Goal: Task Accomplishment & Management: Manage account settings

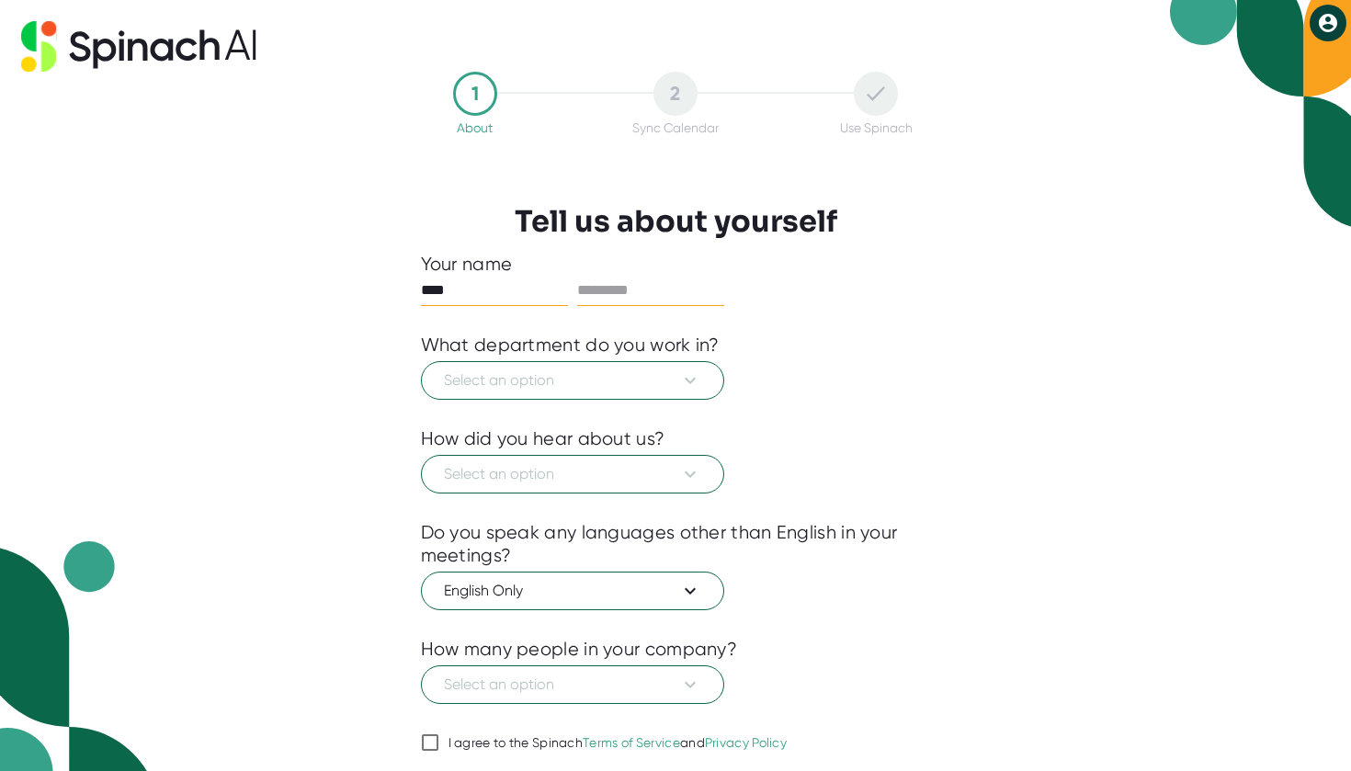
type input "****"
click at [646, 288] on input "text" at bounding box center [650, 290] width 147 height 29
type input "*********"
click at [556, 382] on span "Select an option" at bounding box center [572, 380] width 257 height 22
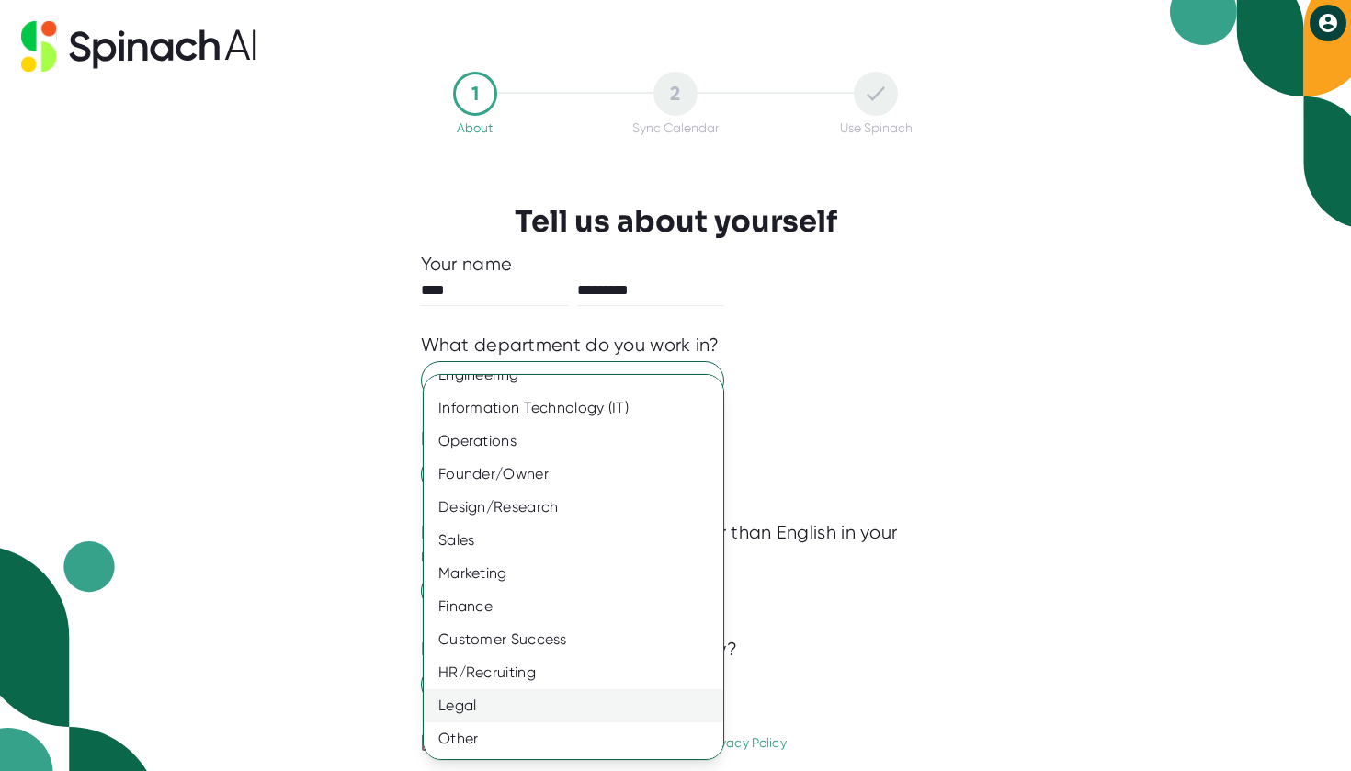
scroll to position [53, 0]
click at [579, 470] on div "Founder/Owner" at bounding box center [574, 474] width 300 height 33
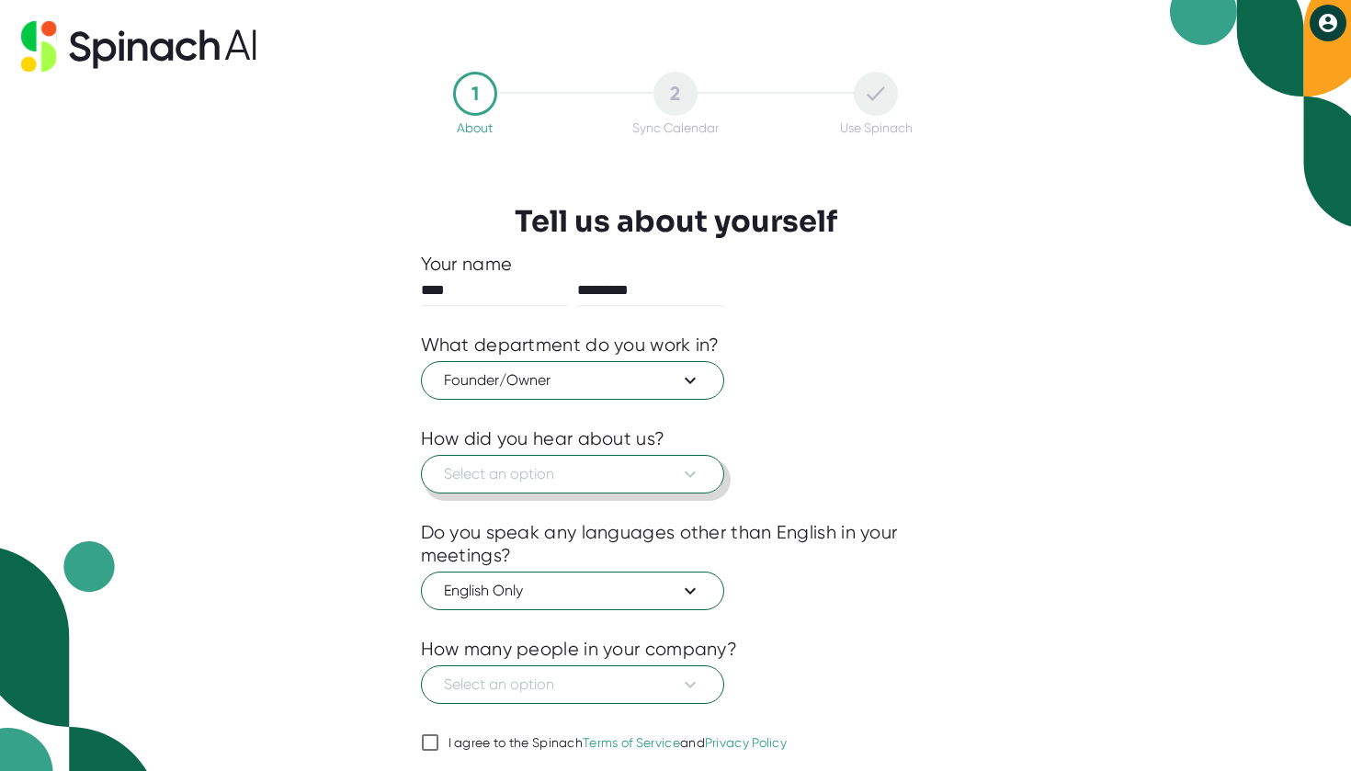
click at [604, 473] on span "Select an option" at bounding box center [572, 474] width 257 height 22
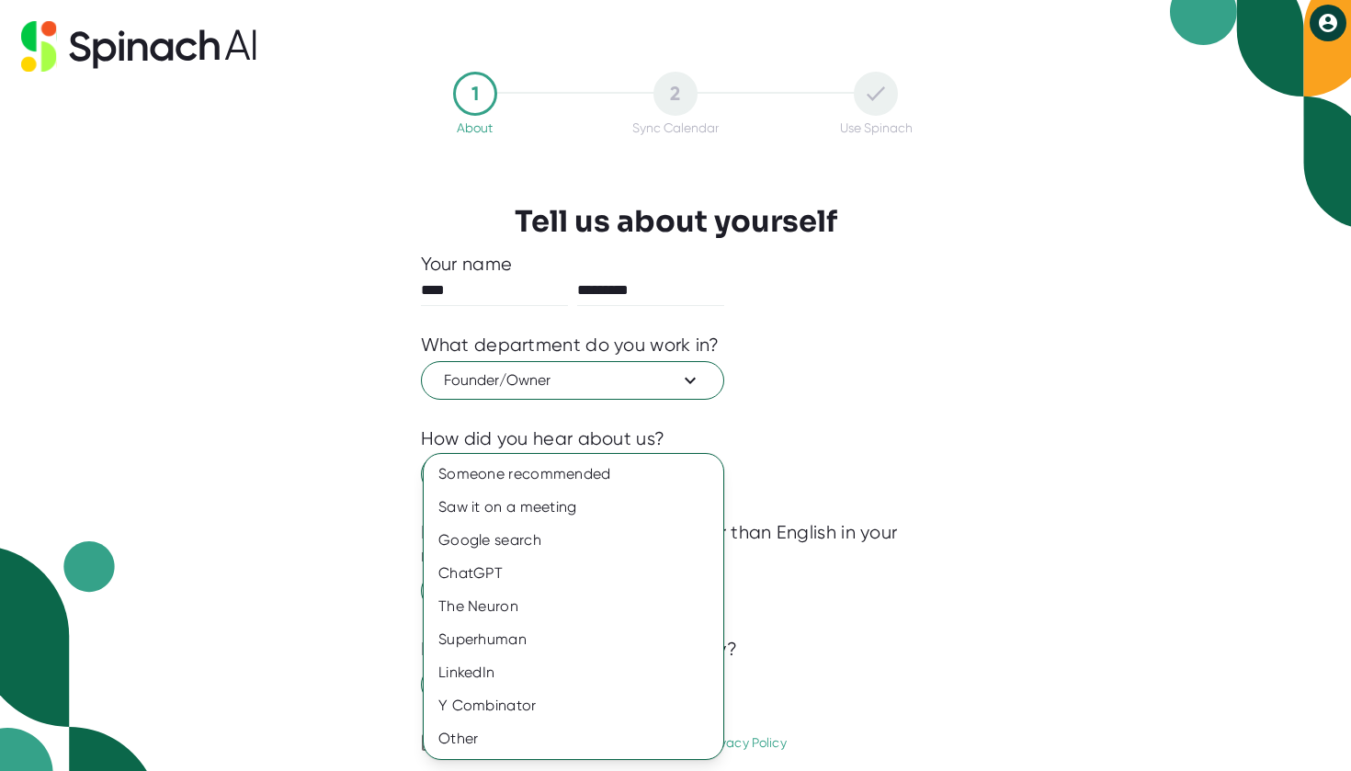
click at [876, 472] on div at bounding box center [675, 385] width 1351 height 771
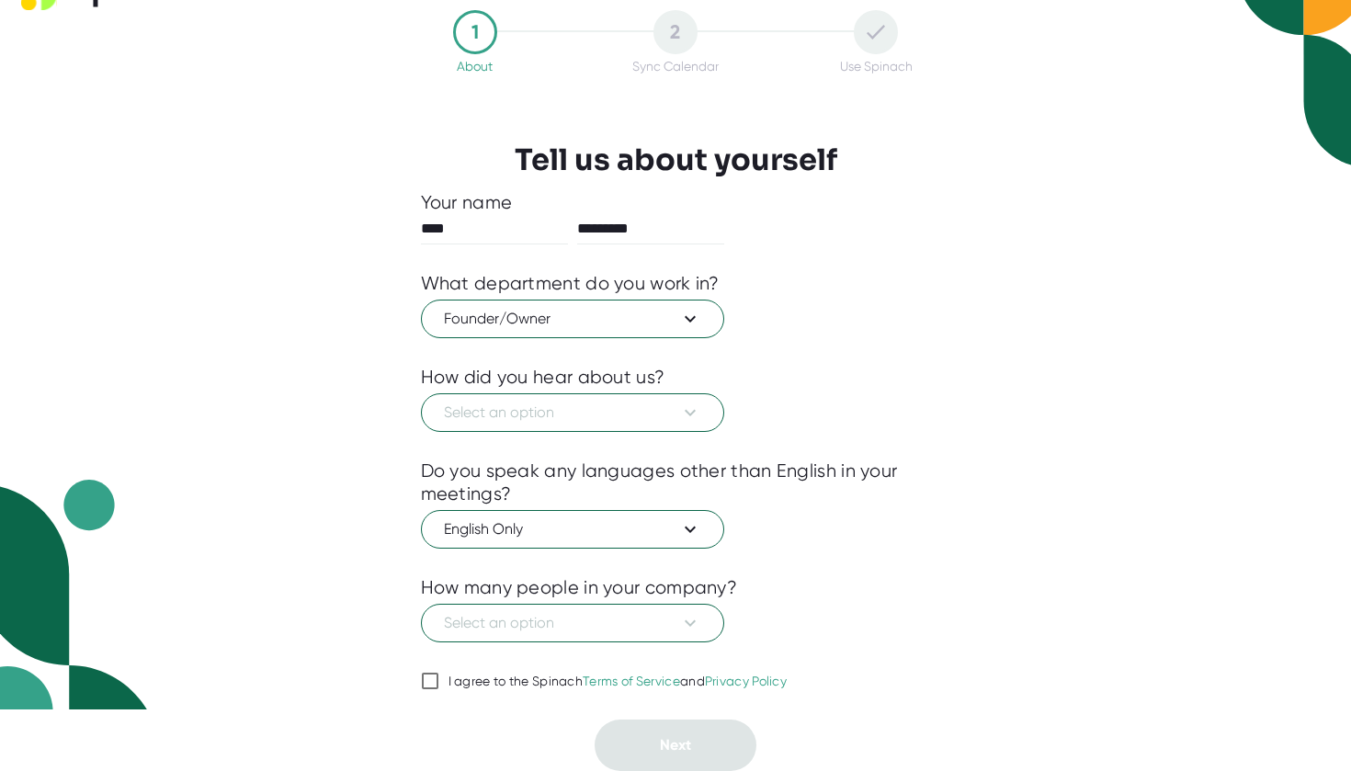
scroll to position [62, 0]
click at [693, 409] on icon at bounding box center [690, 413] width 22 height 22
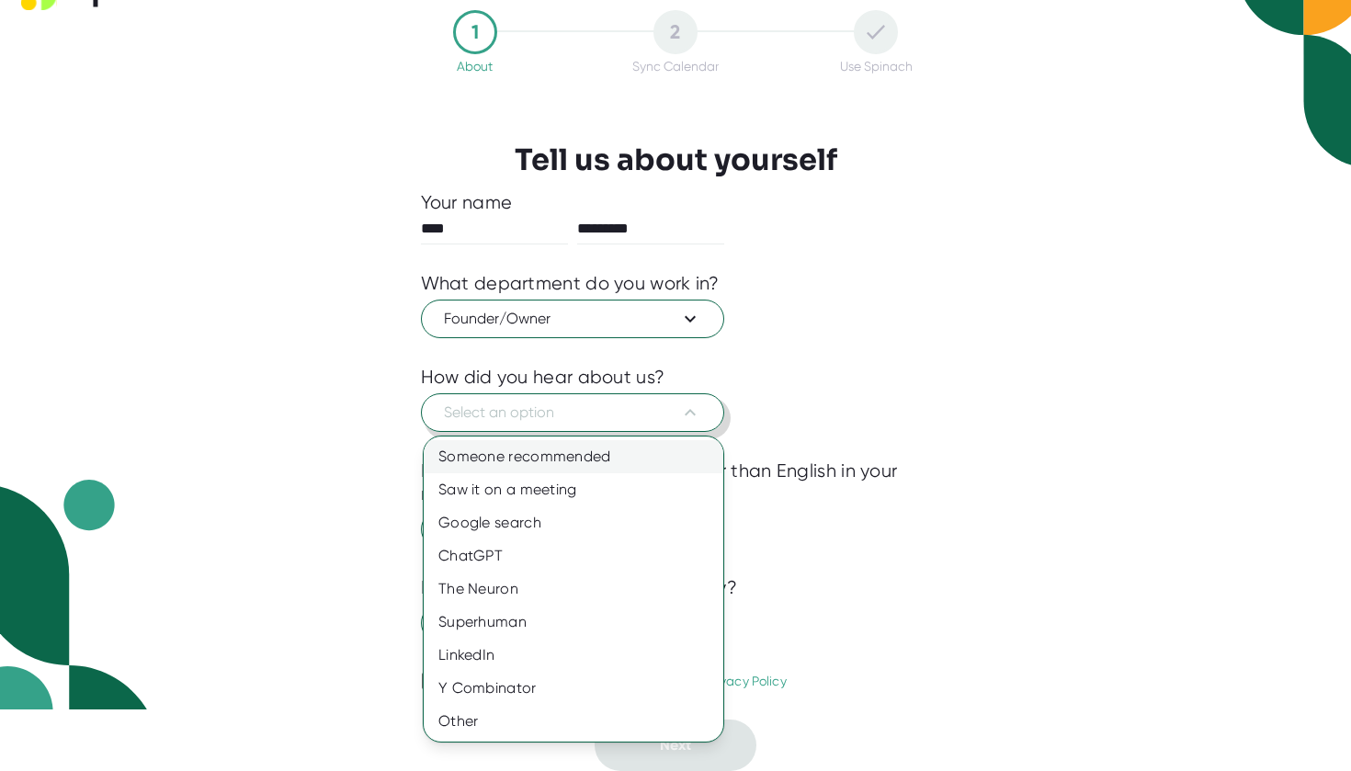
click at [638, 457] on div "Someone recommended" at bounding box center [574, 456] width 300 height 33
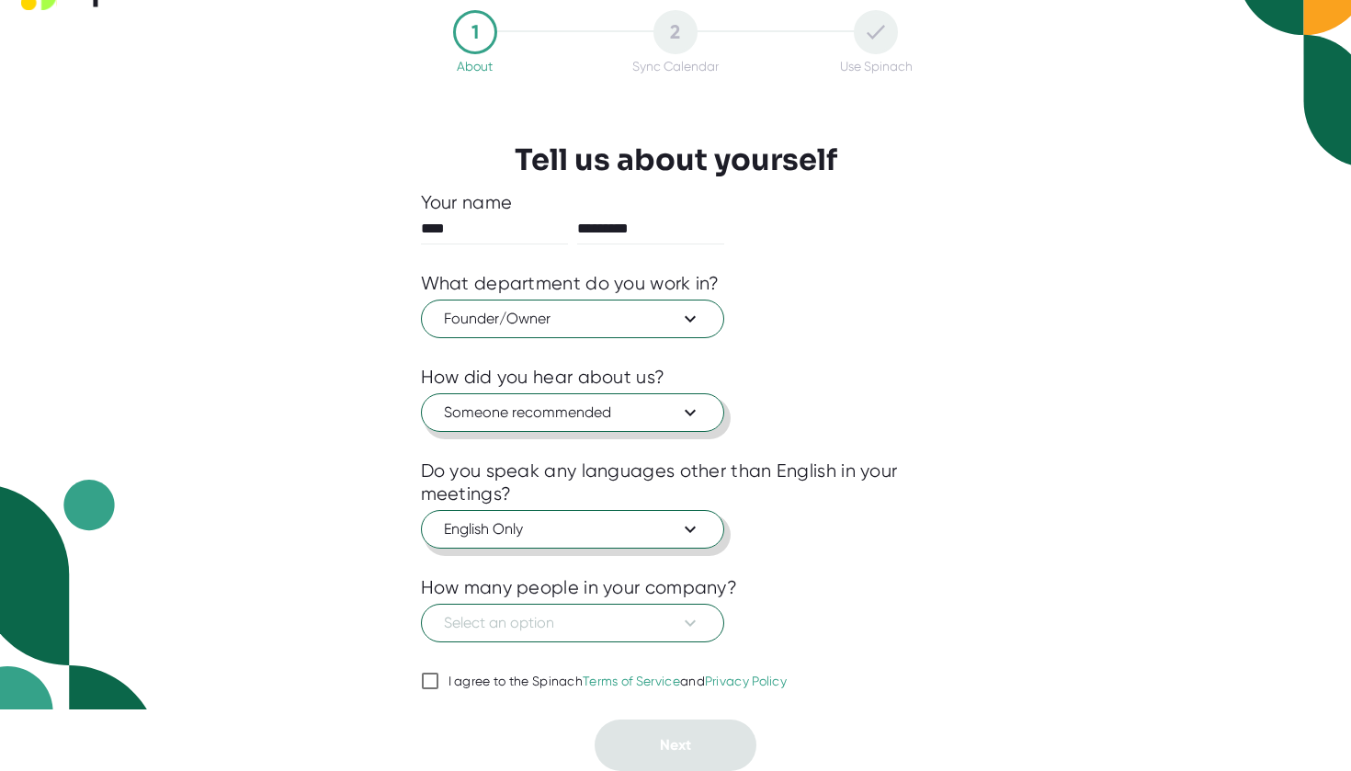
click at [708, 531] on button "English Only" at bounding box center [572, 529] width 303 height 39
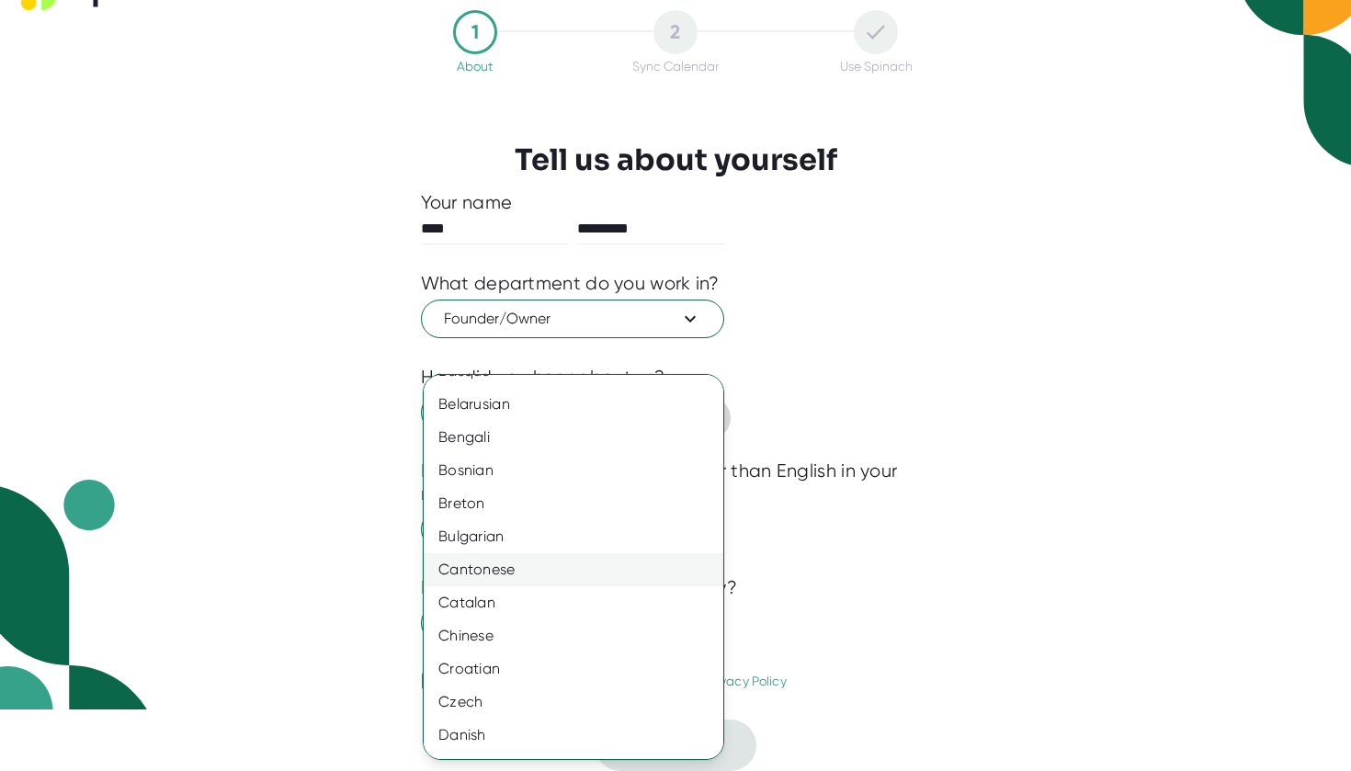
scroll to position [560, 0]
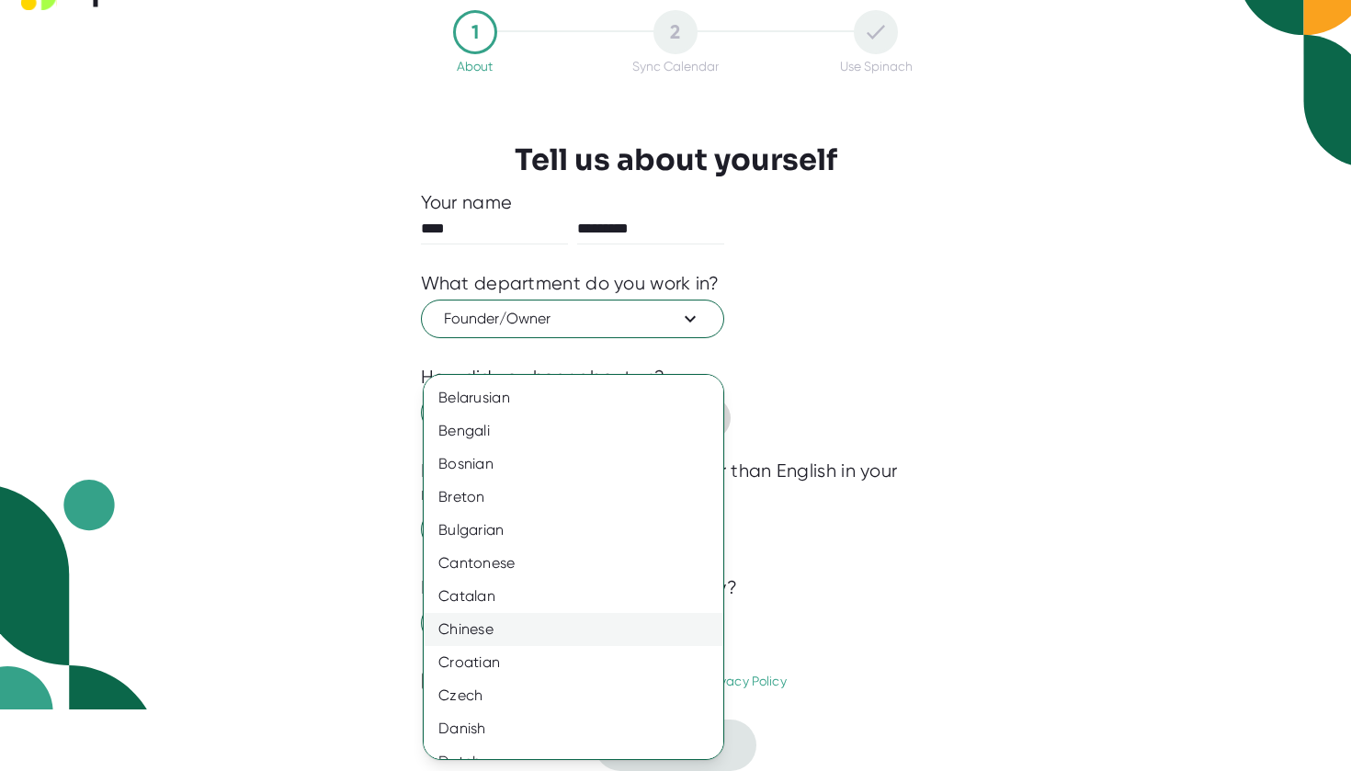
click at [505, 630] on div "Chinese" at bounding box center [574, 629] width 300 height 33
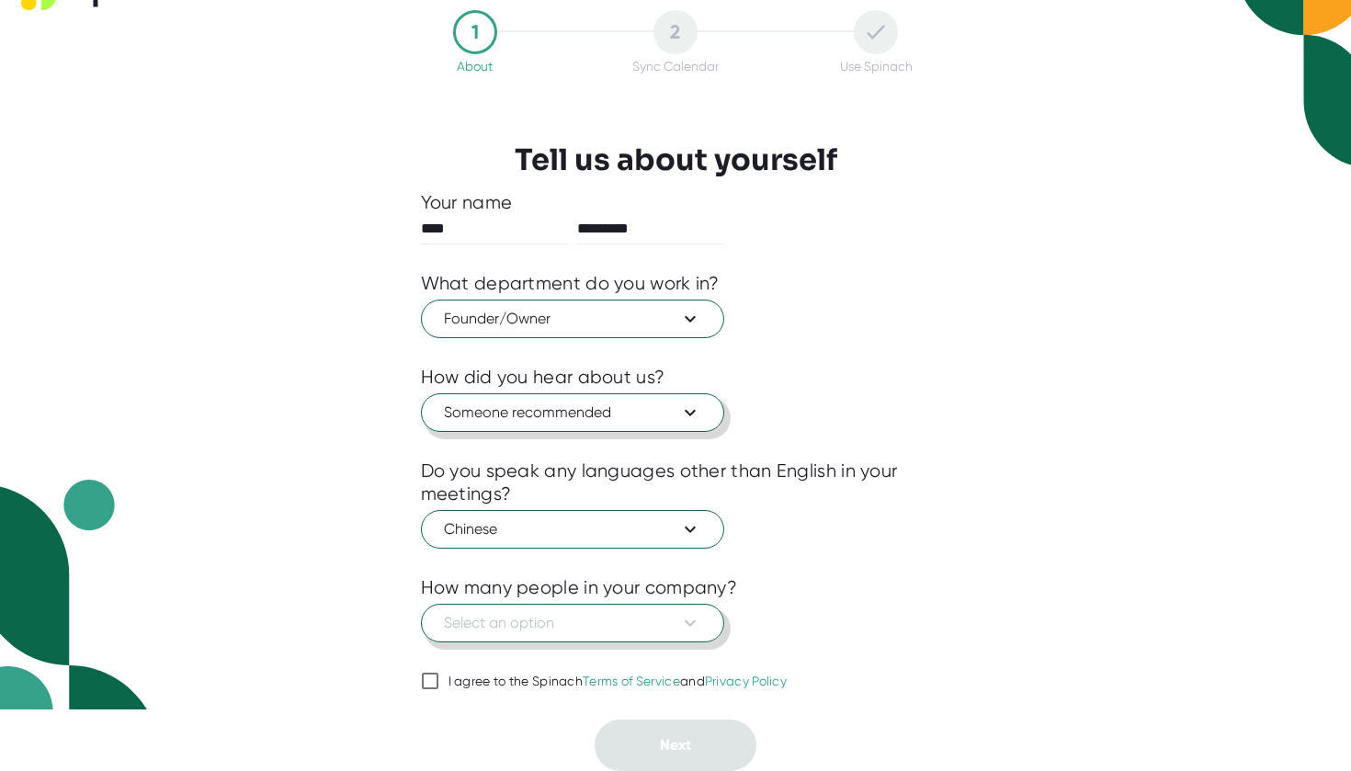
click at [695, 620] on icon at bounding box center [690, 623] width 22 height 22
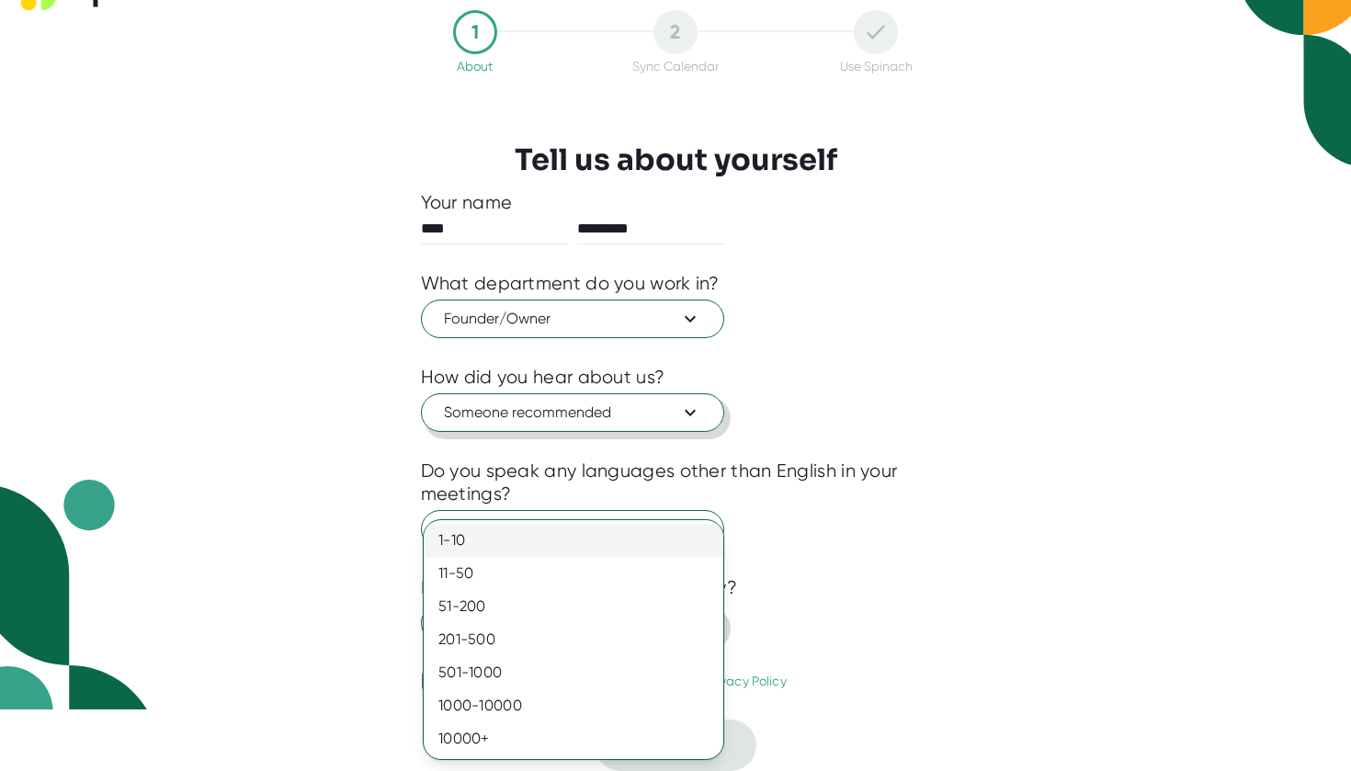
click at [524, 539] on div "1-10" at bounding box center [574, 540] width 300 height 33
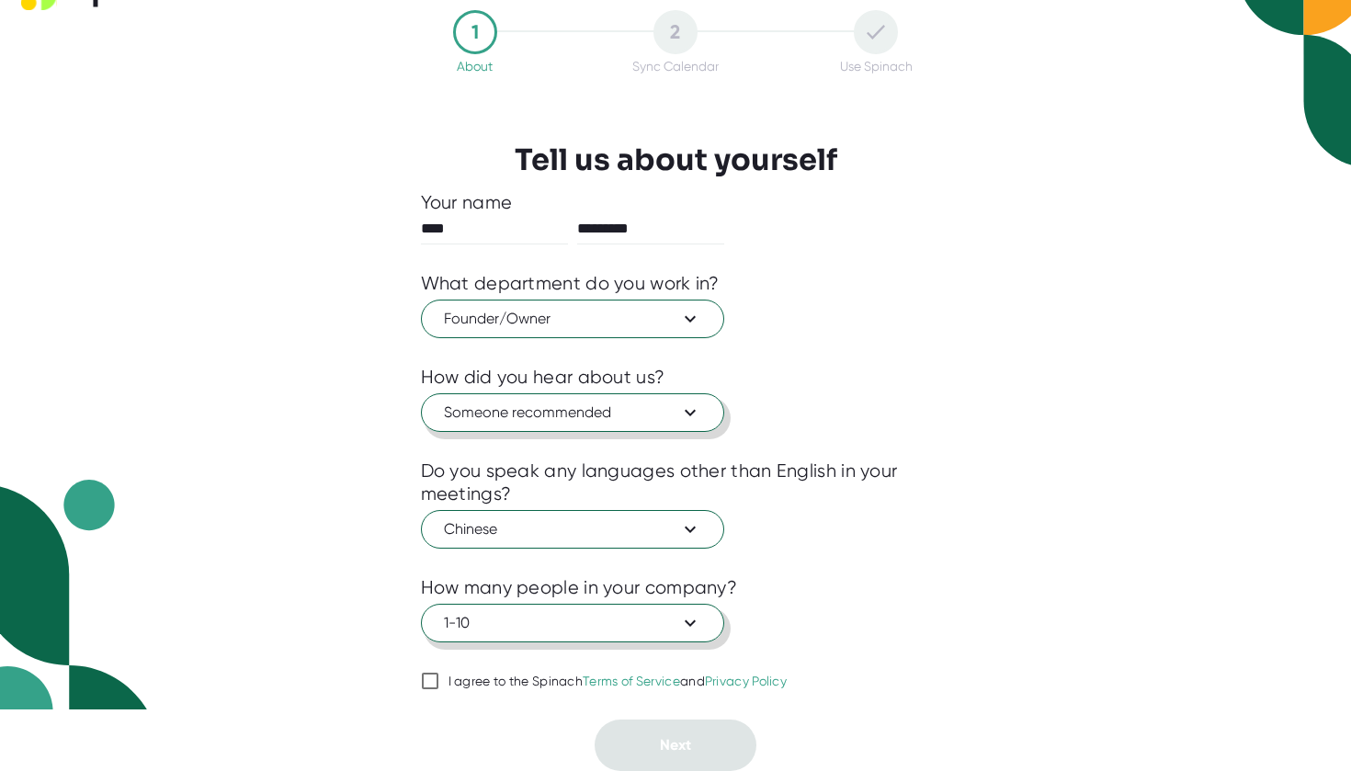
scroll to position [62, 0]
click at [437, 681] on input "I agree to the Spinach Terms of Service and Privacy Policy" at bounding box center [430, 681] width 18 height 22
checkbox input "true"
click at [691, 745] on span "Next" at bounding box center [675, 744] width 31 height 17
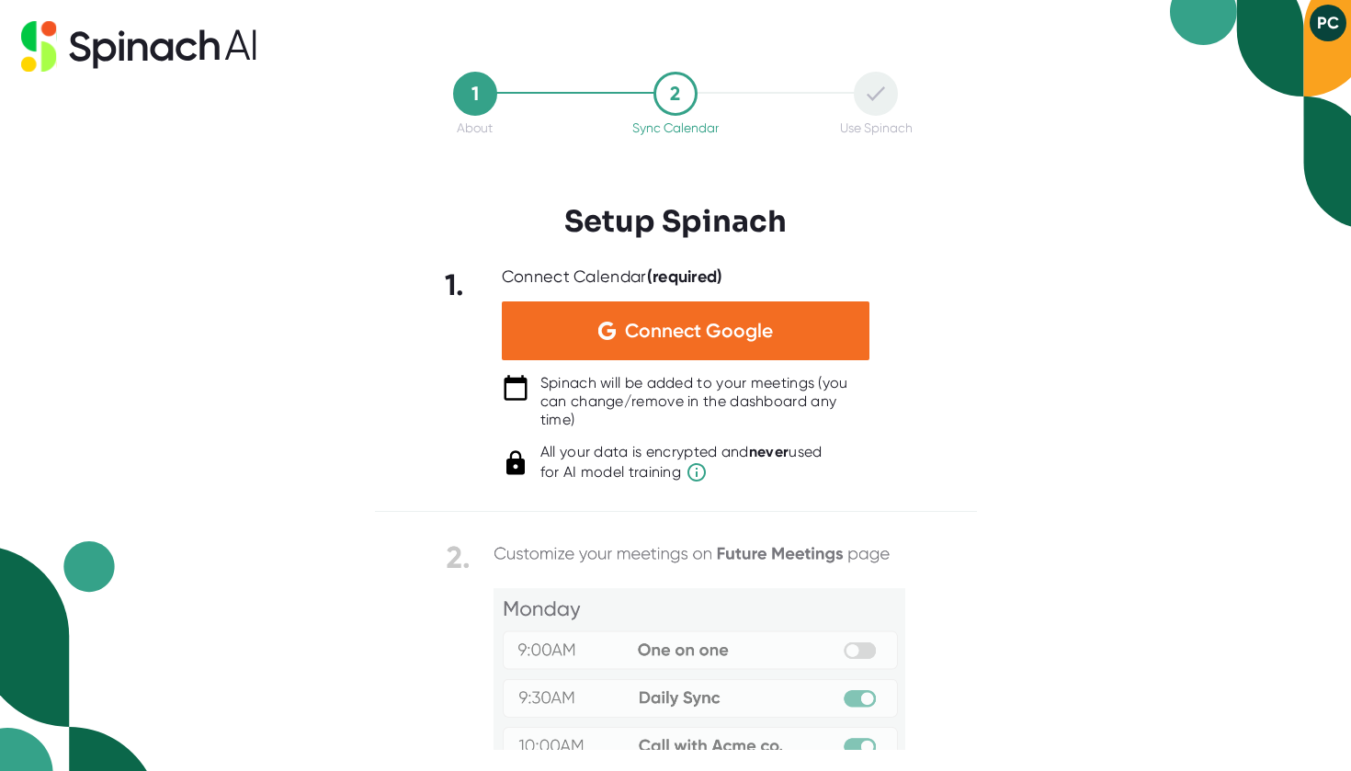
scroll to position [0, 0]
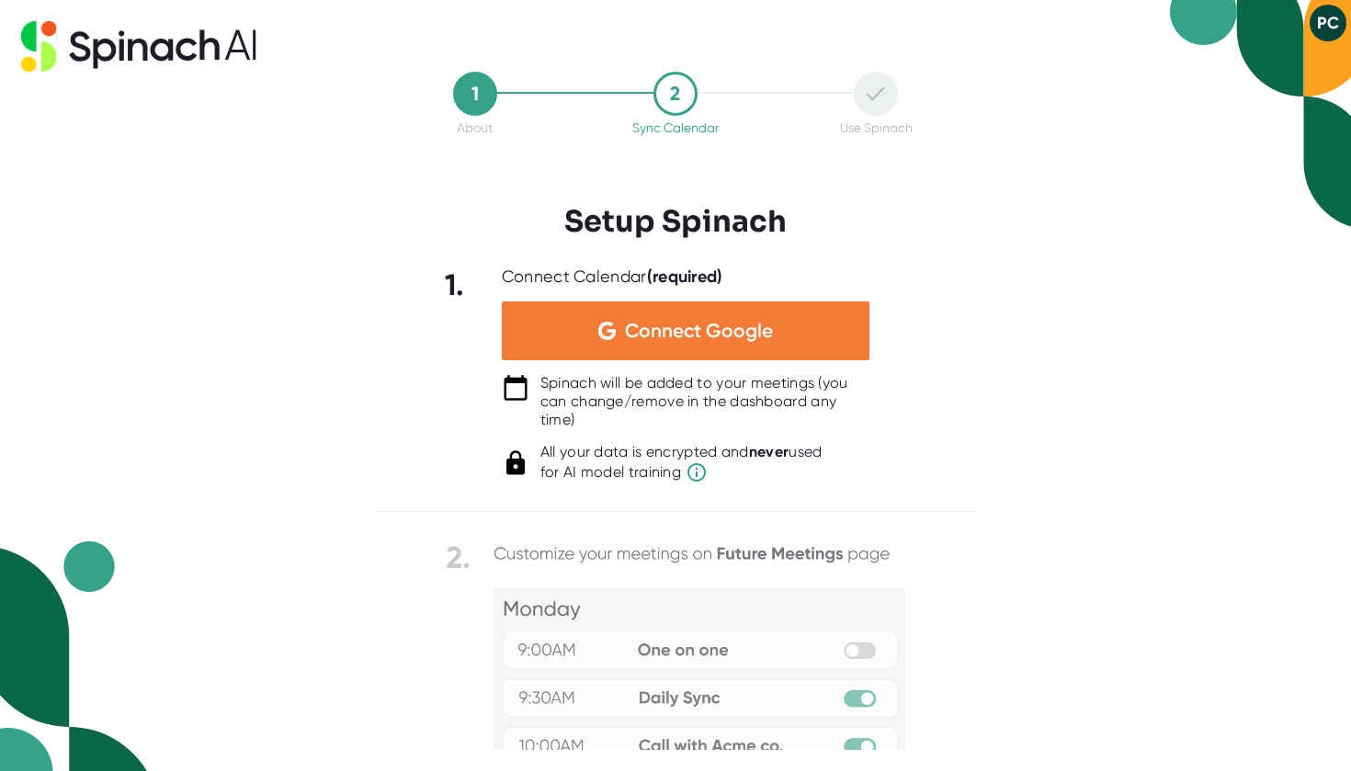
click at [696, 322] on span "Connect Google" at bounding box center [699, 331] width 148 height 18
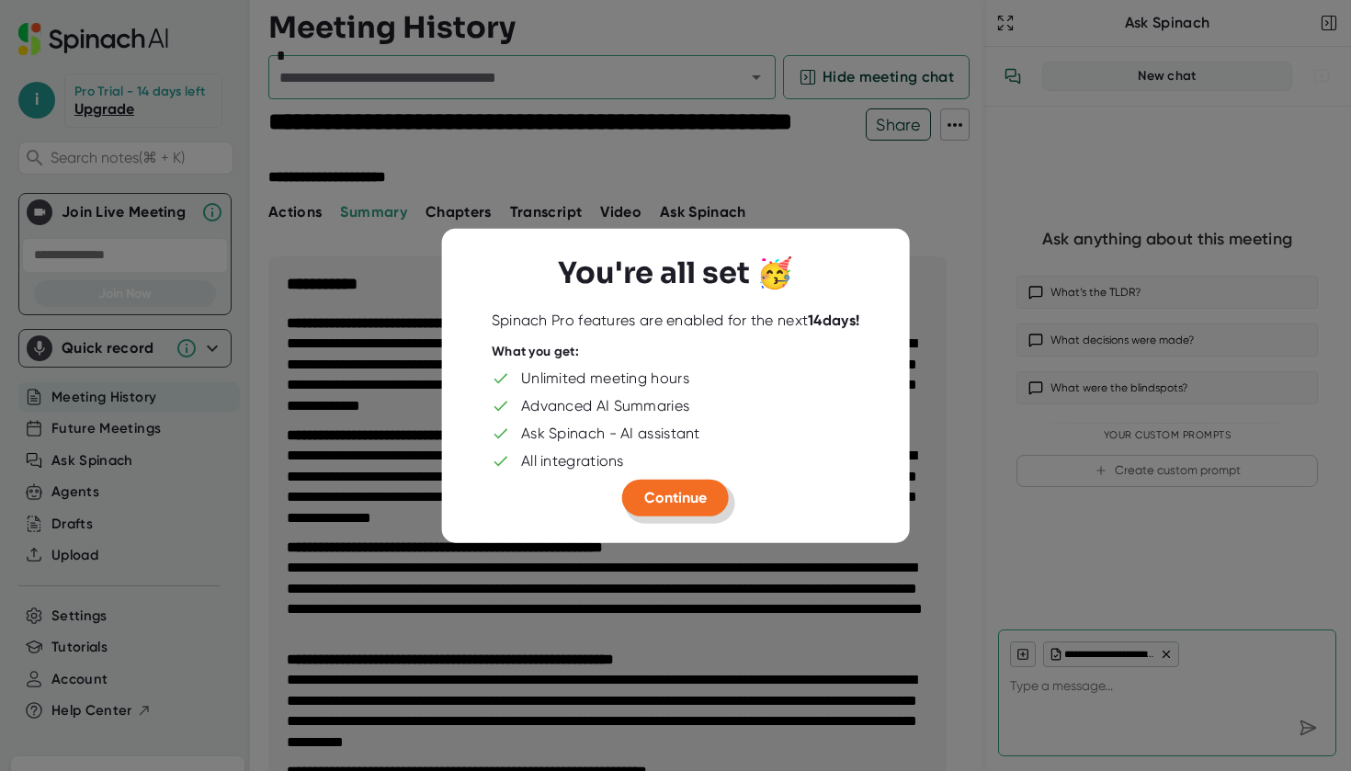
type textarea "x"
click at [689, 503] on span "Continue" at bounding box center [675, 496] width 62 height 17
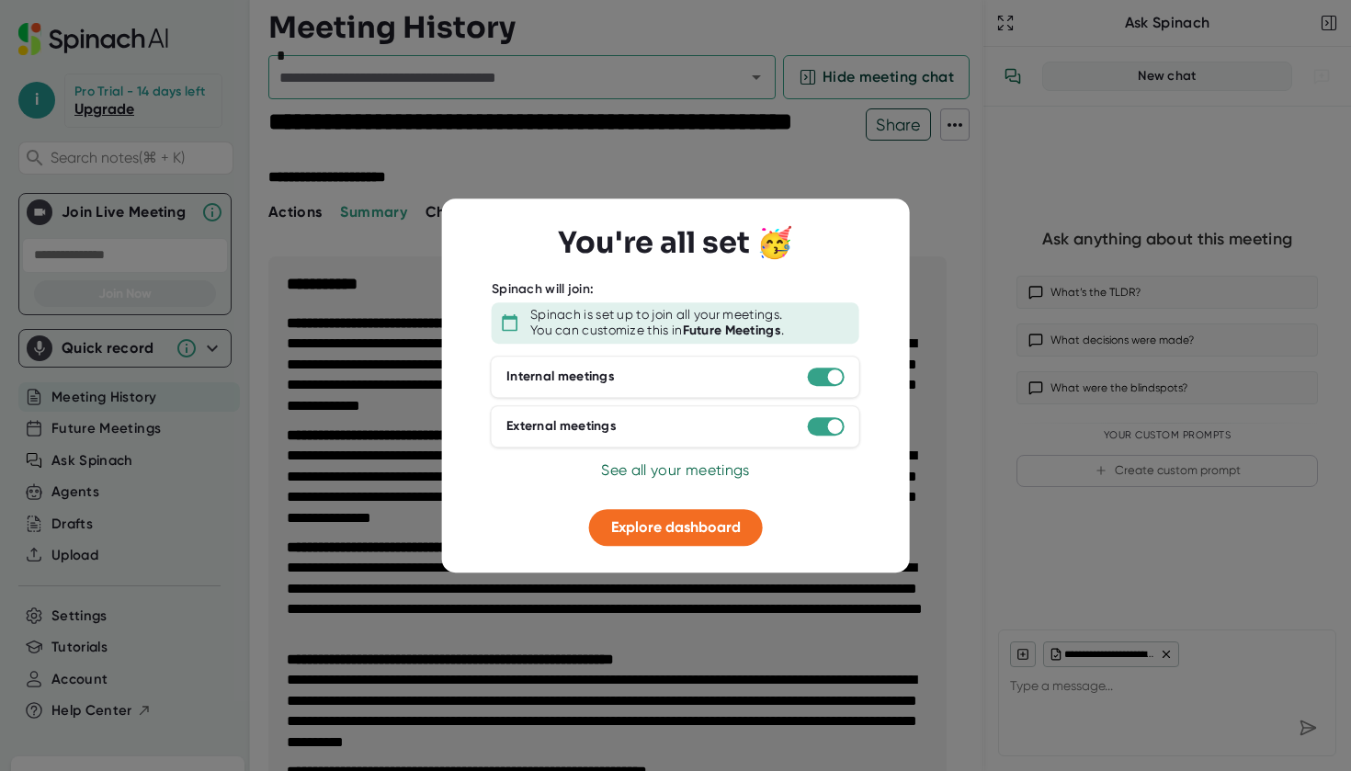
click at [662, 470] on span "See all your meetings" at bounding box center [675, 469] width 148 height 17
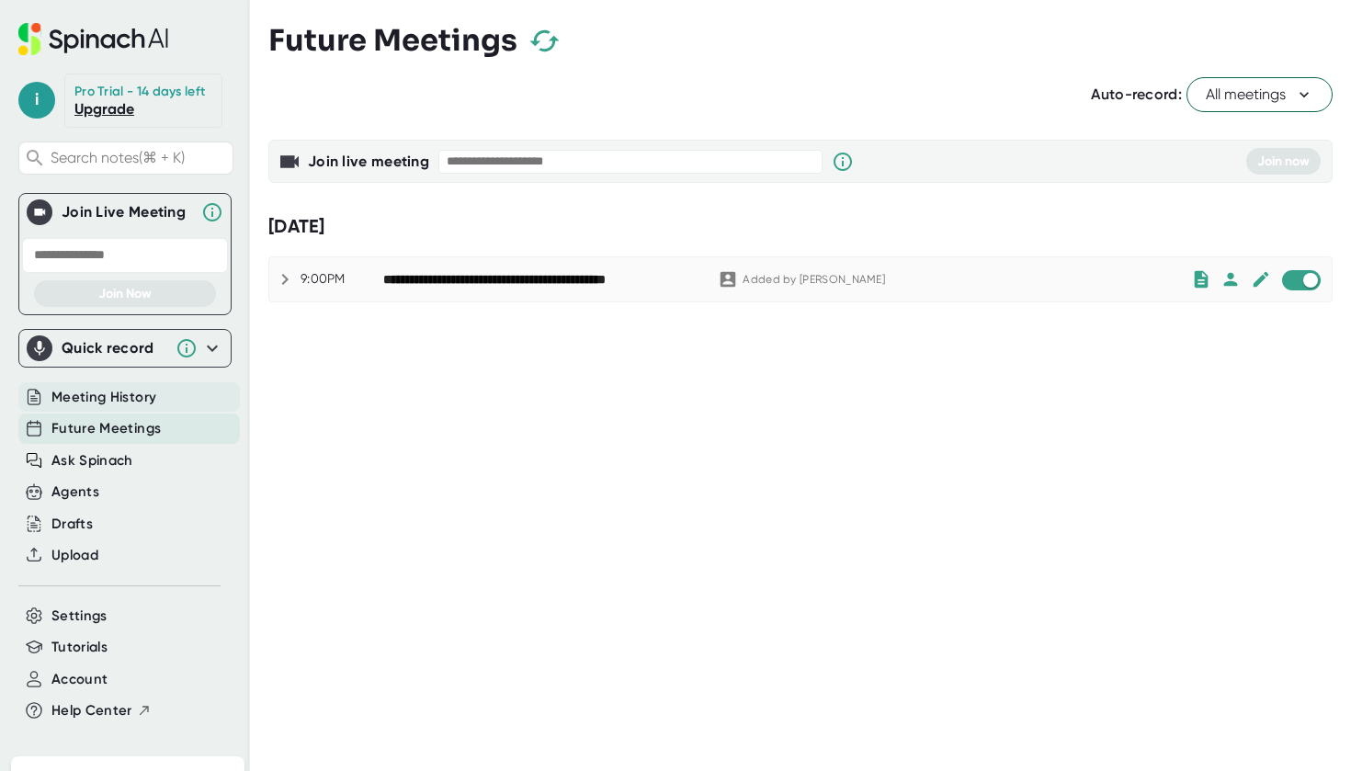
click at [142, 395] on span "Meeting History" at bounding box center [103, 397] width 105 height 21
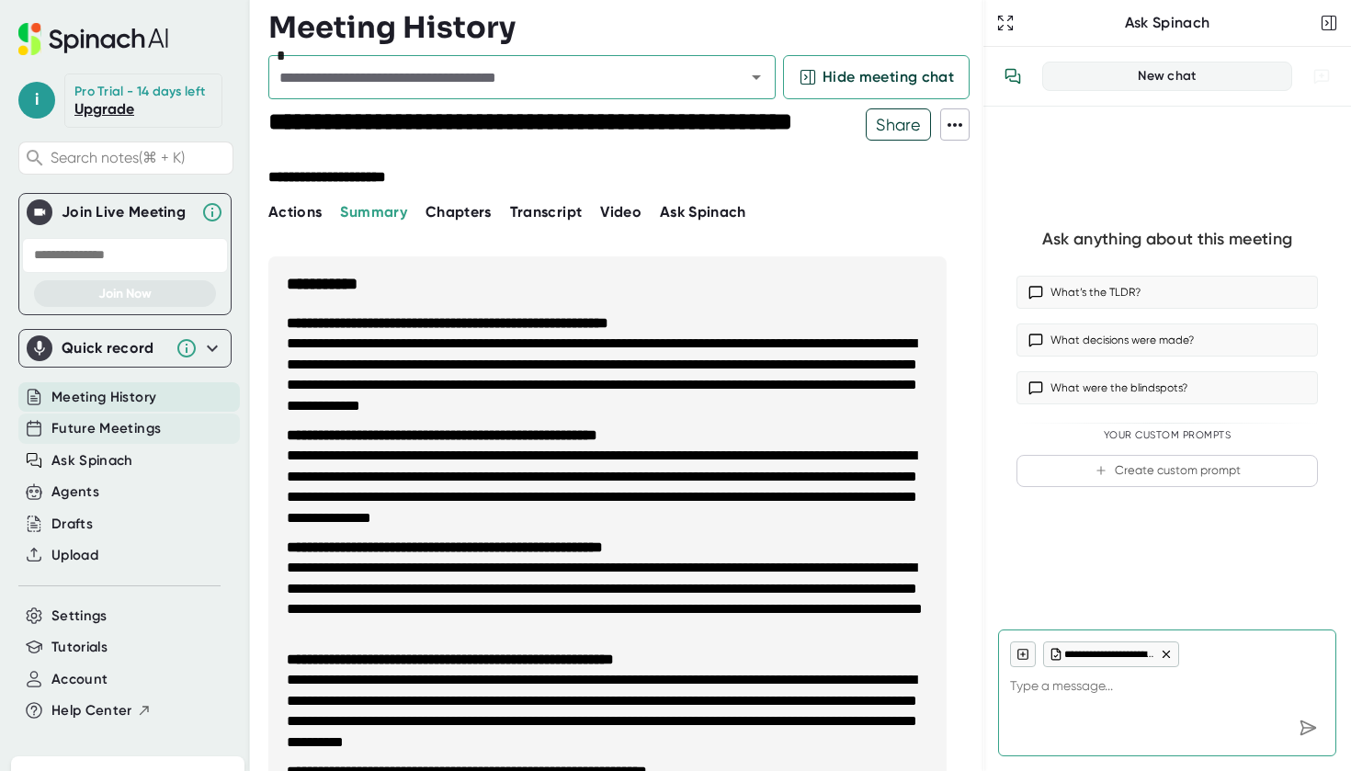
type textarea "x"
click at [130, 427] on span "Future Meetings" at bounding box center [105, 428] width 109 height 21
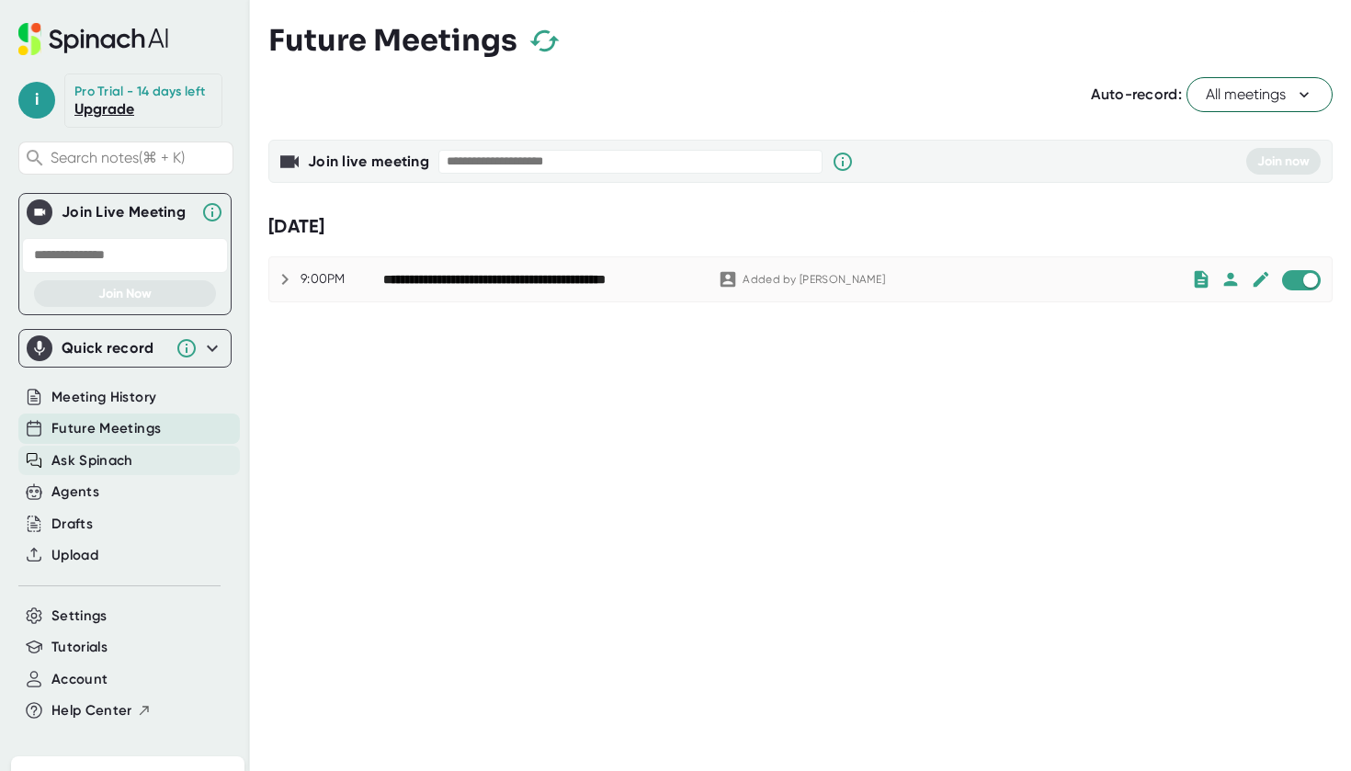
click at [108, 469] on span "Ask Spinach" at bounding box center [92, 460] width 82 height 21
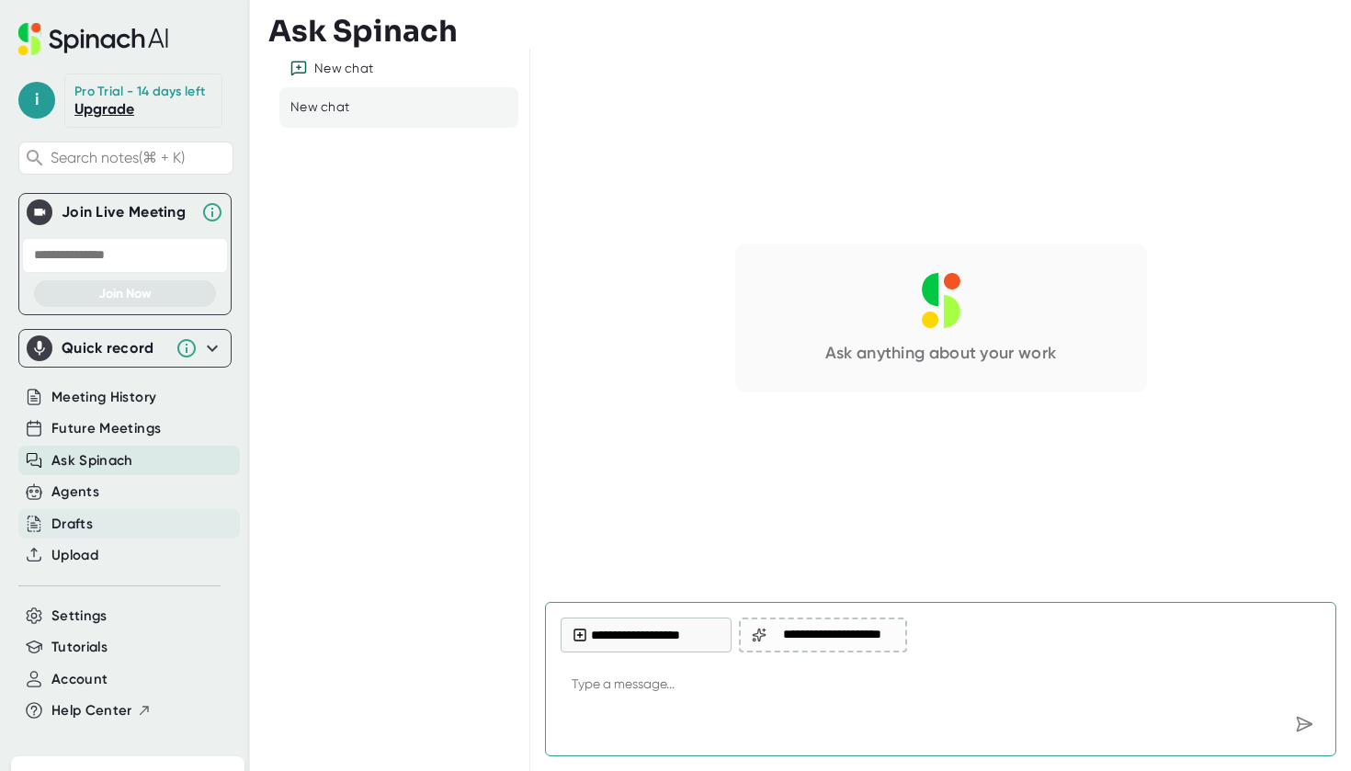
type textarea "x"
click at [88, 525] on div "Drafts" at bounding box center [71, 524] width 41 height 21
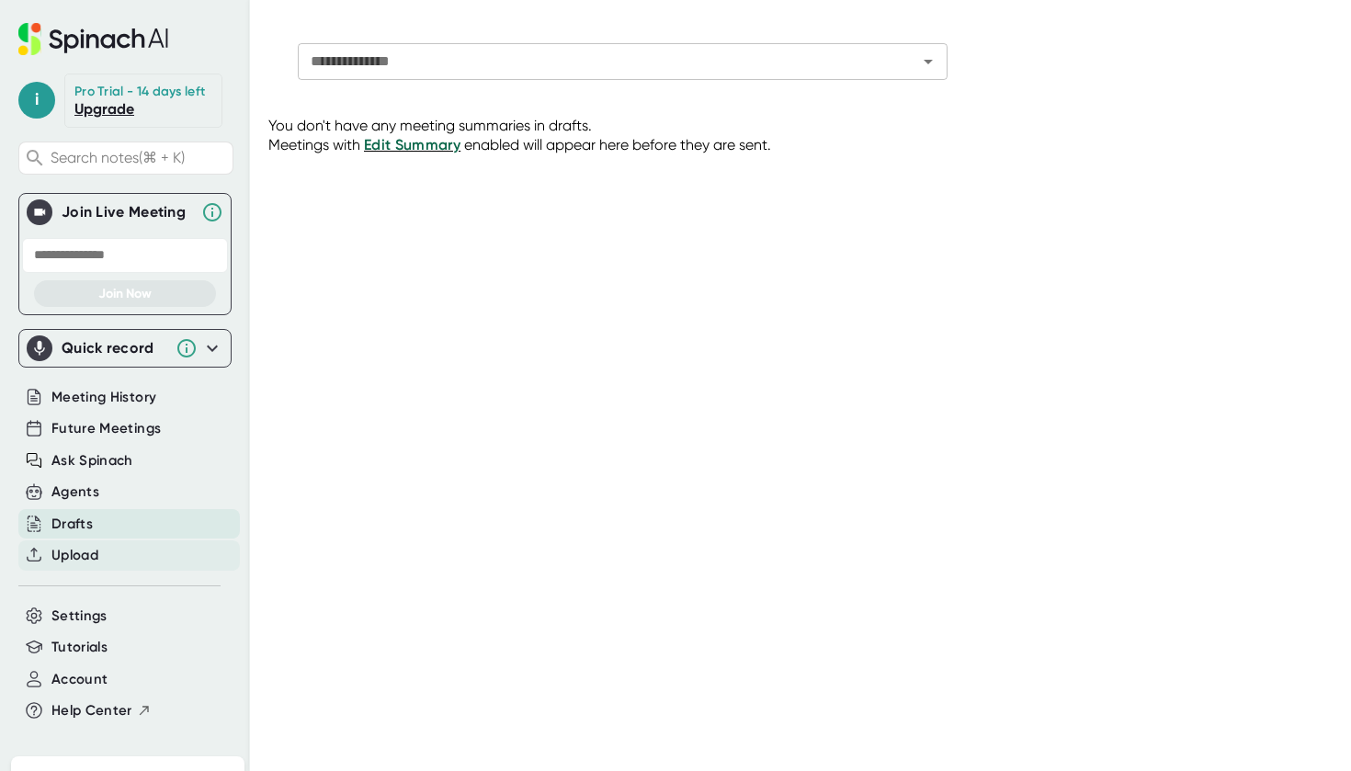
click at [87, 552] on span "Upload" at bounding box center [74, 555] width 47 height 21
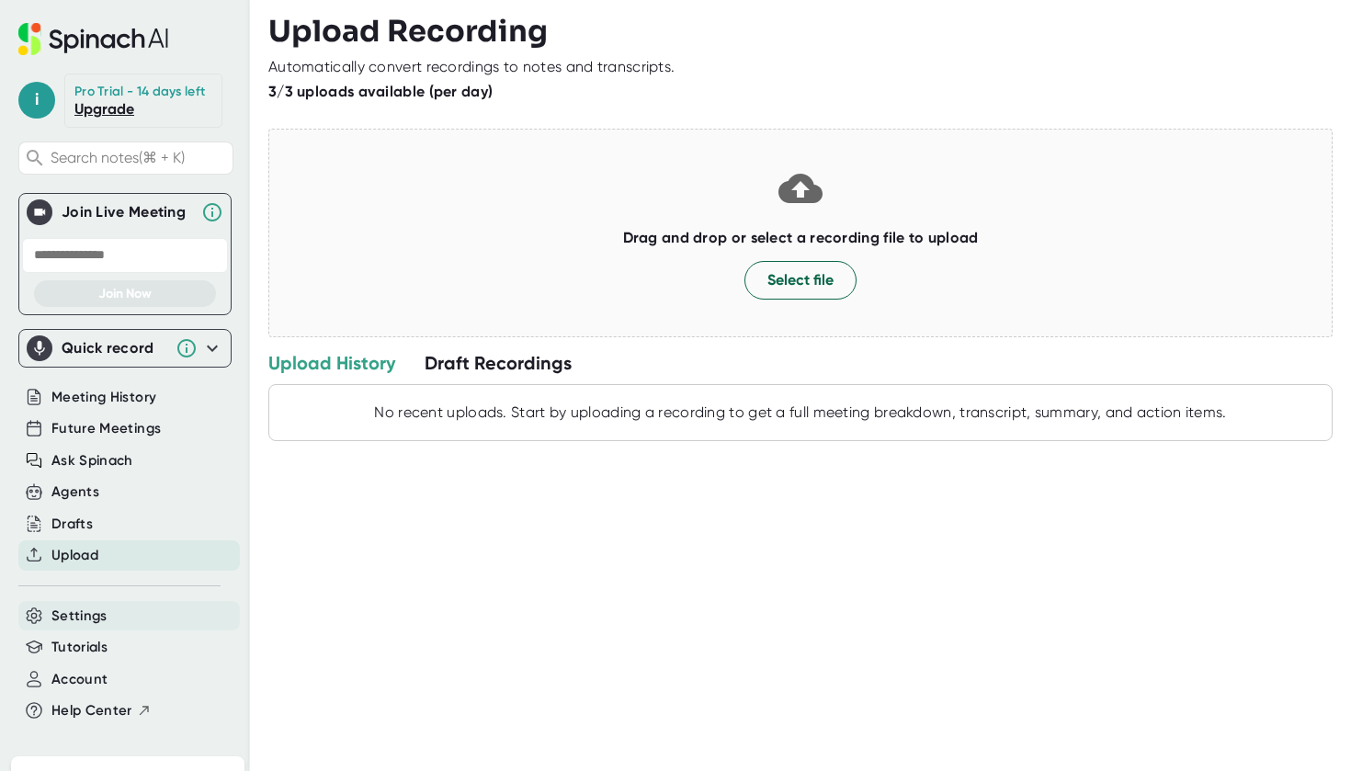
click at [105, 618] on span "Settings" at bounding box center [79, 616] width 56 height 21
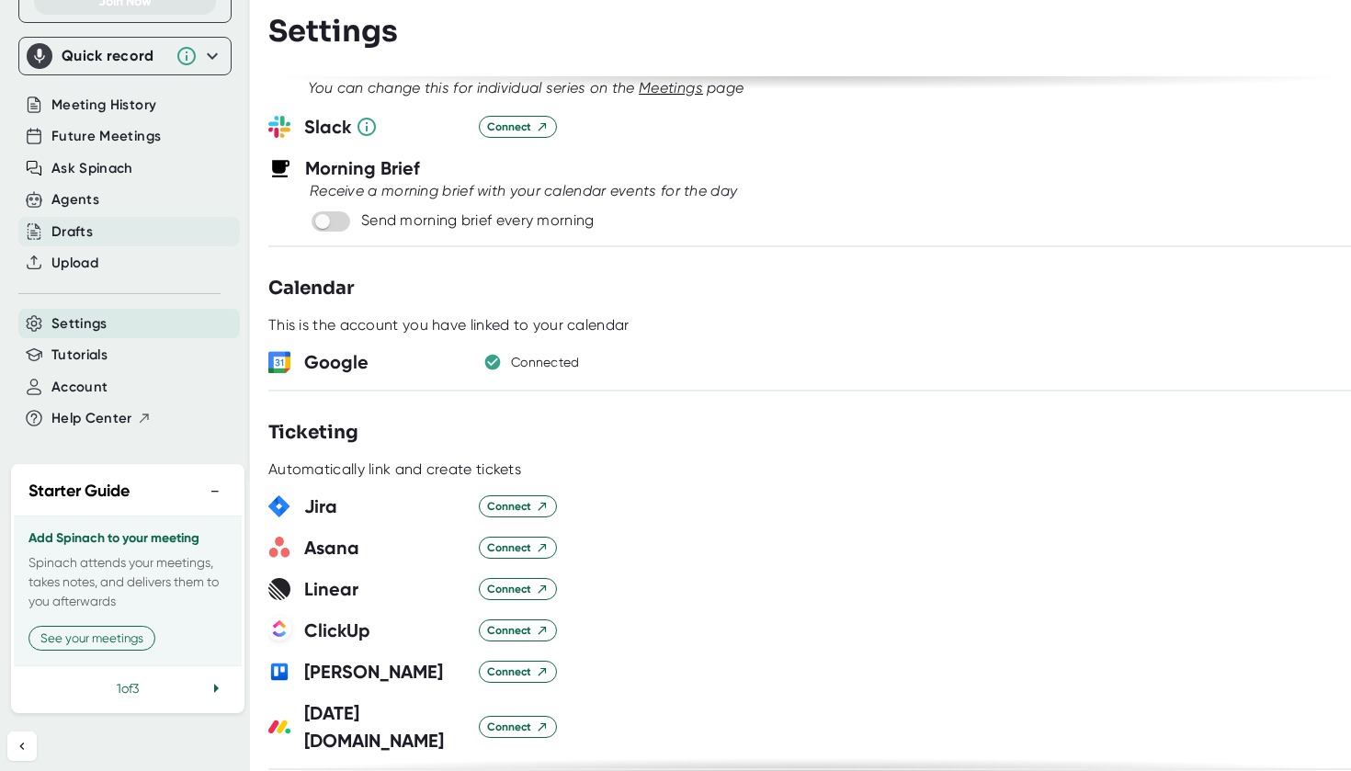
scroll to position [290, 0]
click at [96, 633] on button "See your meetings" at bounding box center [91, 640] width 127 height 25
